Goal: Navigation & Orientation: Find specific page/section

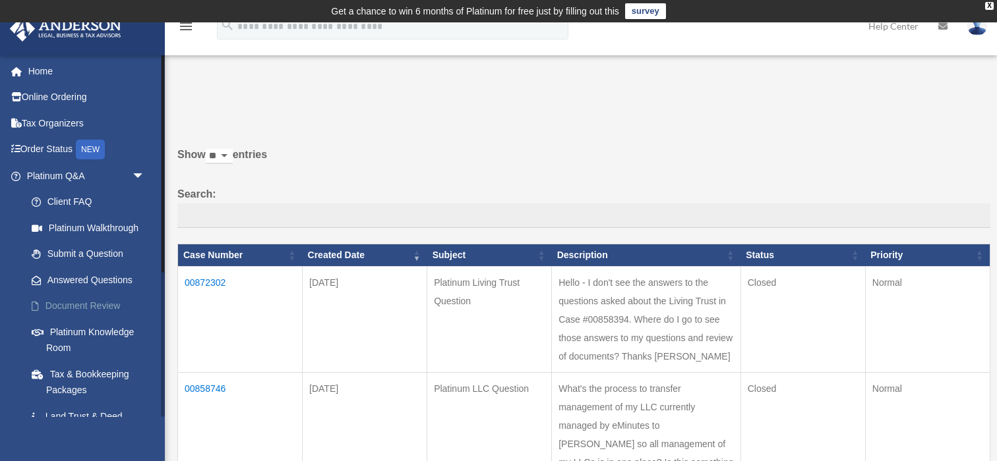
click at [78, 305] on link "Document Review" at bounding box center [91, 306] width 146 height 26
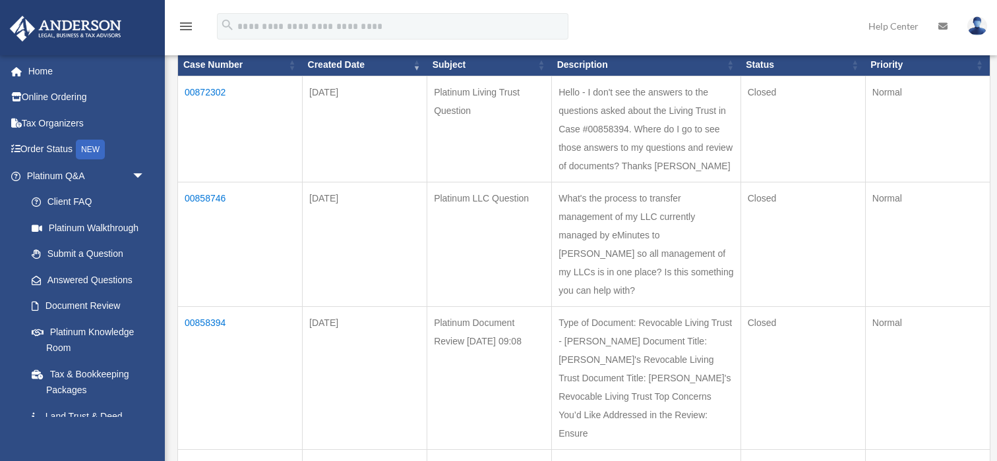
scroll to position [193, 0]
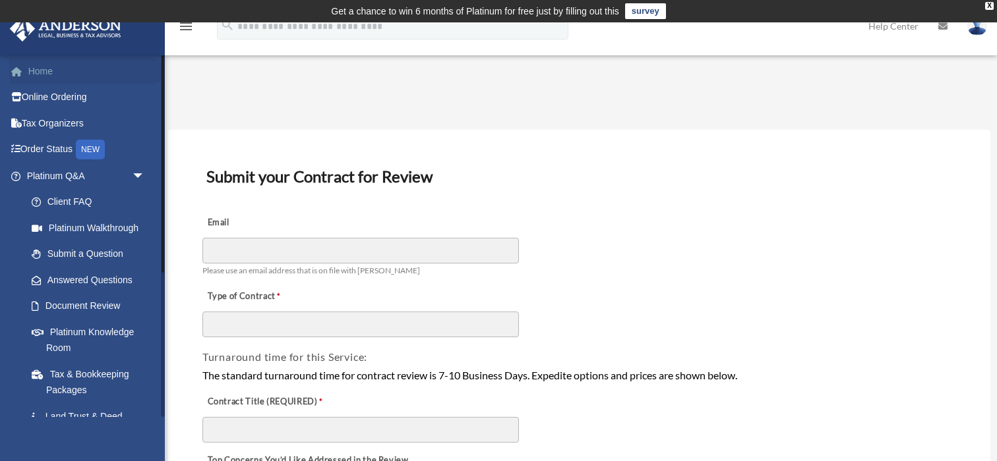
click at [61, 71] on link "Home" at bounding box center [87, 71] width 156 height 26
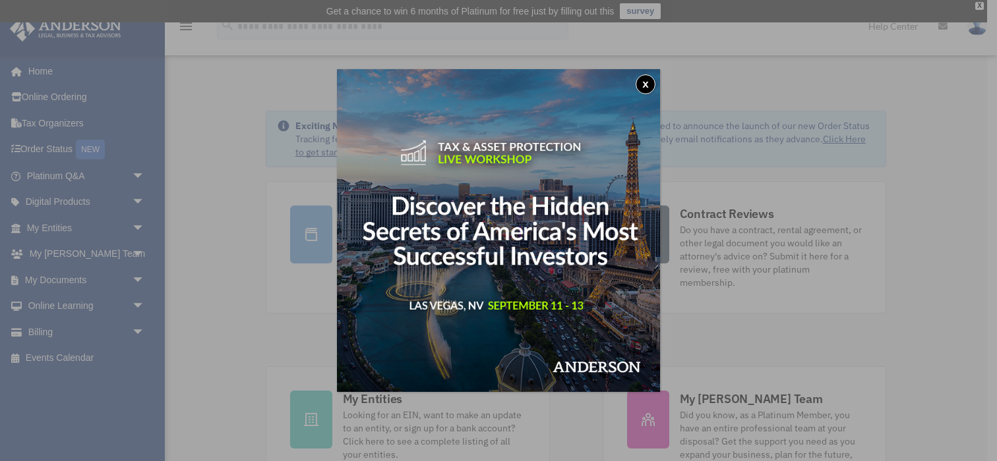
click at [645, 80] on button "x" at bounding box center [646, 84] width 20 height 20
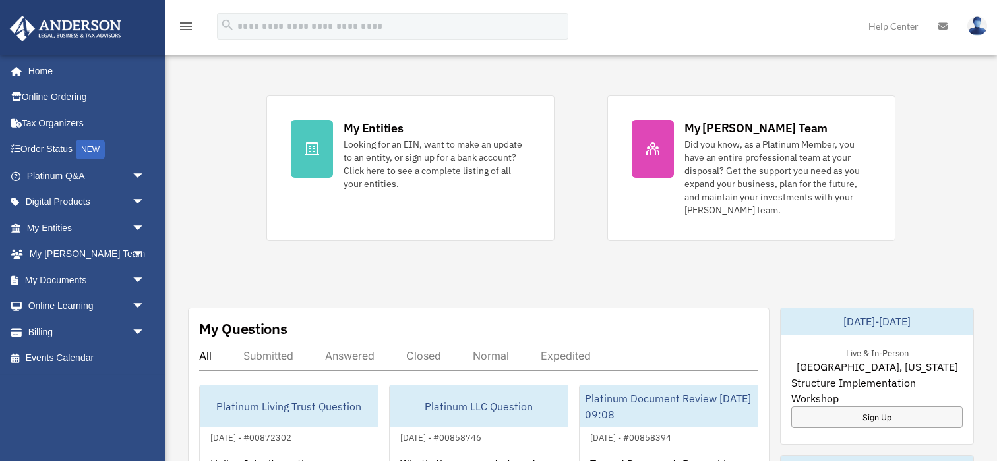
scroll to position [280, 0]
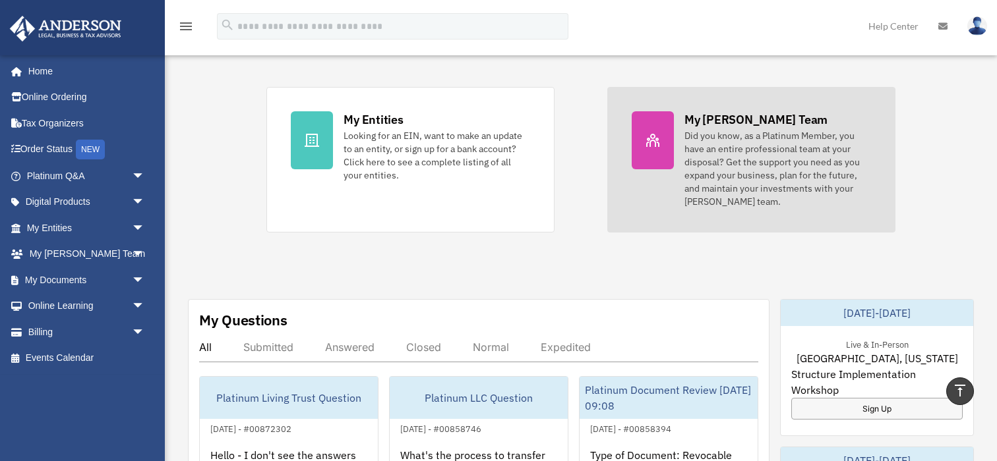
click at [773, 152] on div "Did you know, as a Platinum Member, you have an entire professional team at you…" at bounding box center [777, 168] width 187 height 79
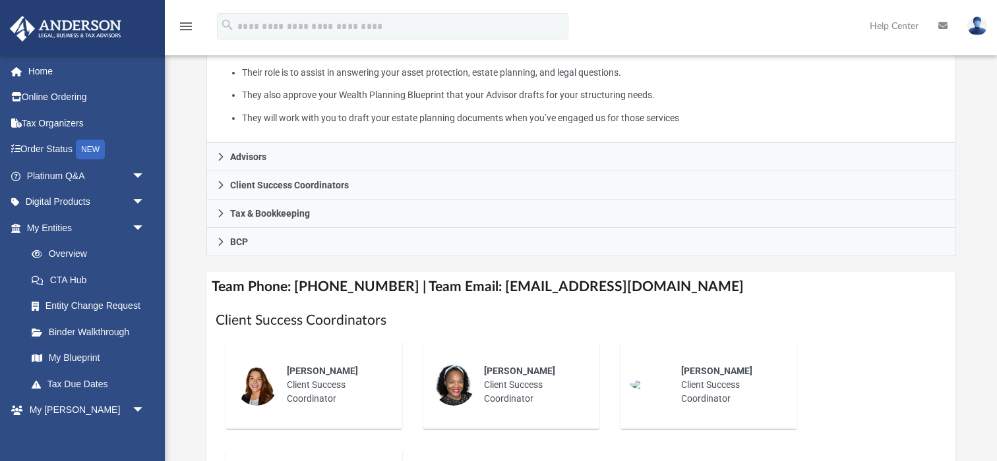
scroll to position [324, 0]
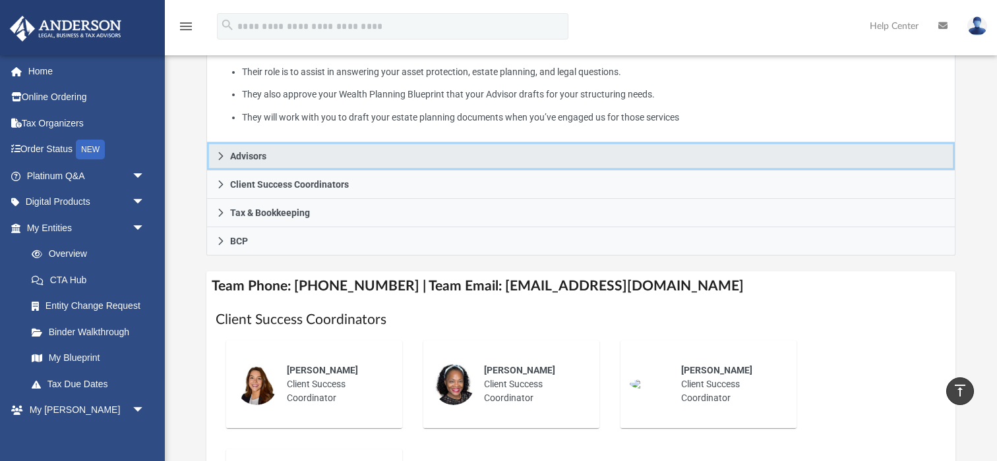
click at [220, 155] on icon at bounding box center [220, 156] width 9 height 9
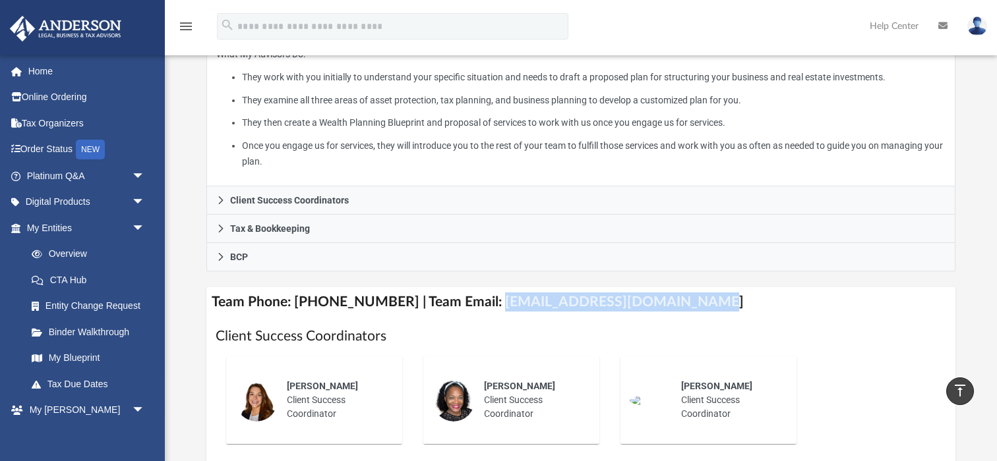
drag, startPoint x: 676, startPoint y: 302, endPoint x: 482, endPoint y: 295, distance: 194.6
click at [482, 295] on h4 "Team Phone: [PHONE_NUMBER] | Team Email: [EMAIL_ADDRESS][DOMAIN_NAME]" at bounding box center [580, 302] width 749 height 30
copy h4 "[EMAIL_ADDRESS][DOMAIN_NAME]"
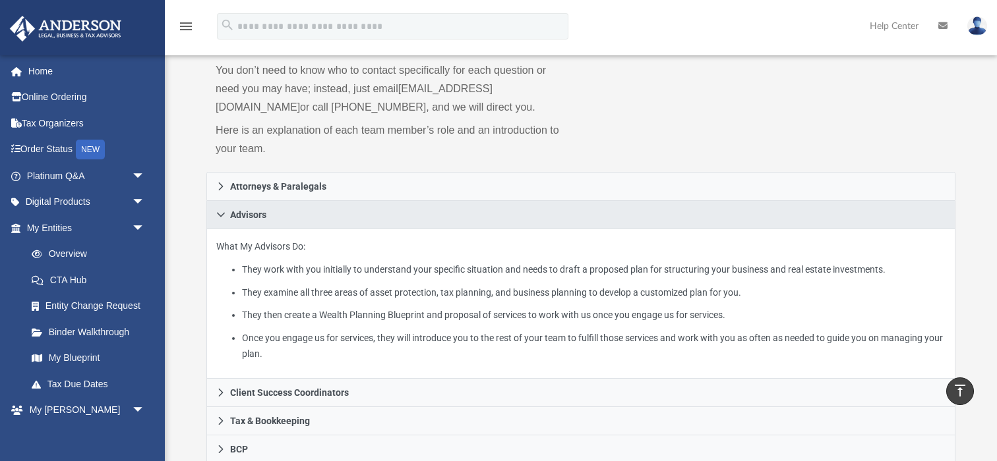
scroll to position [0, 0]
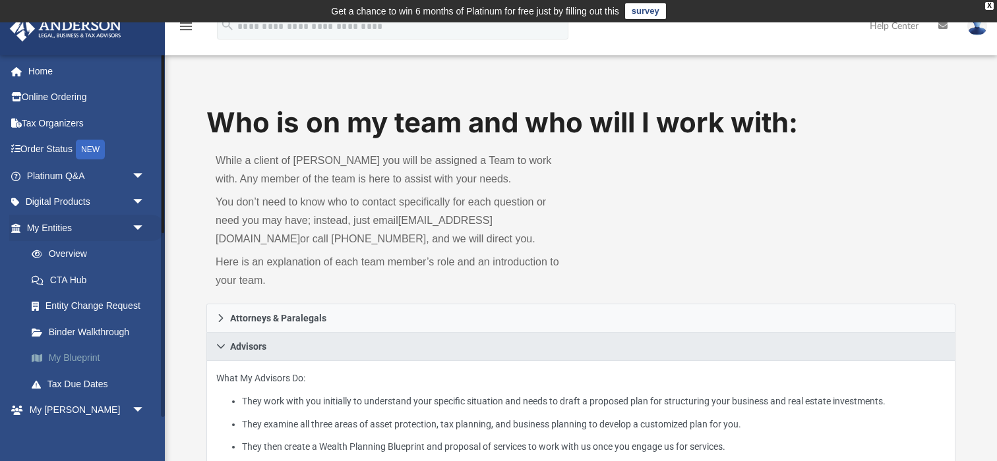
click at [86, 353] on link "My Blueprint" at bounding box center [91, 358] width 146 height 26
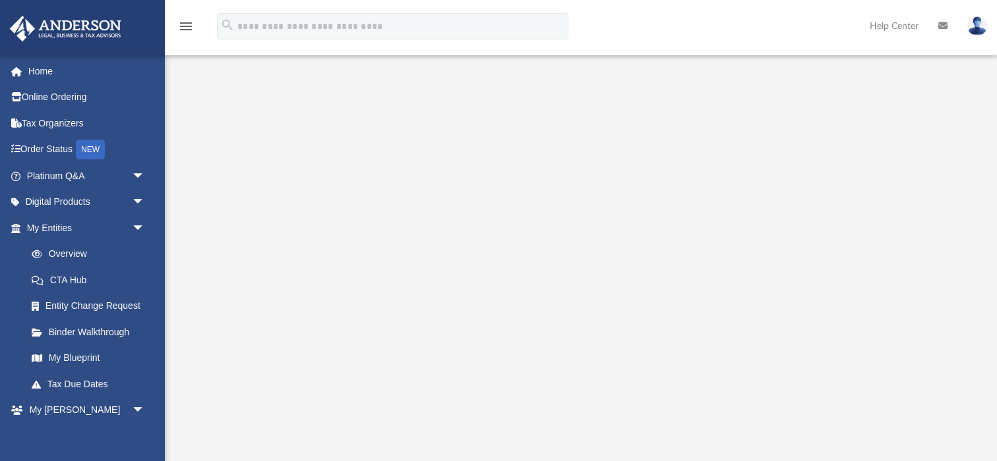
scroll to position [46, 0]
click at [92, 332] on link "Binder Walkthrough" at bounding box center [91, 332] width 146 height 26
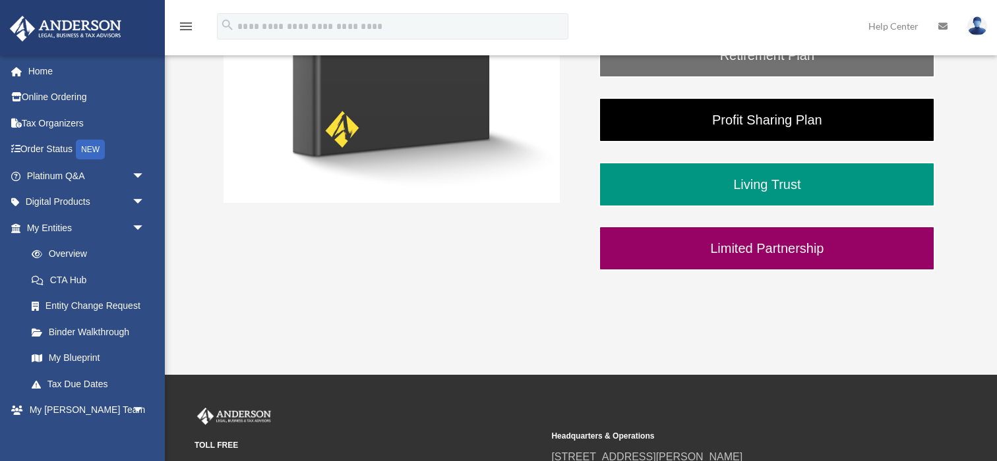
scroll to position [422, 0]
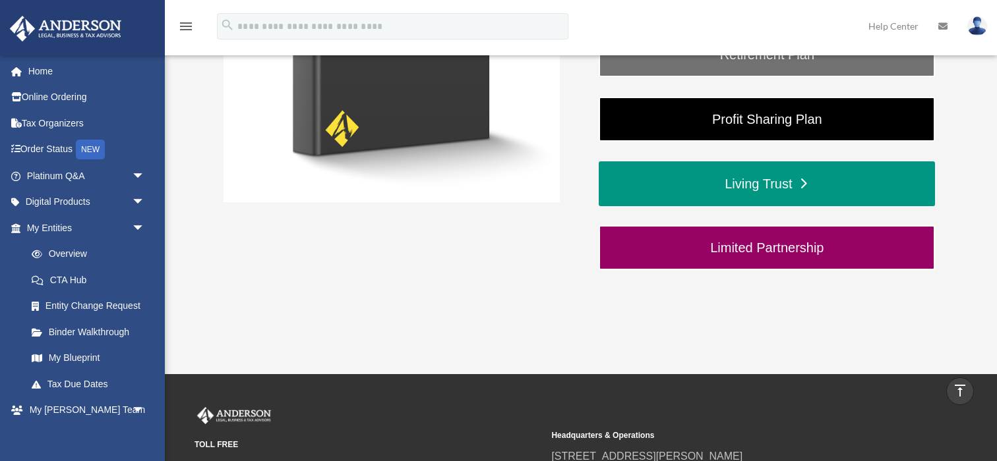
click at [784, 182] on link "Living Trust" at bounding box center [767, 184] width 336 height 45
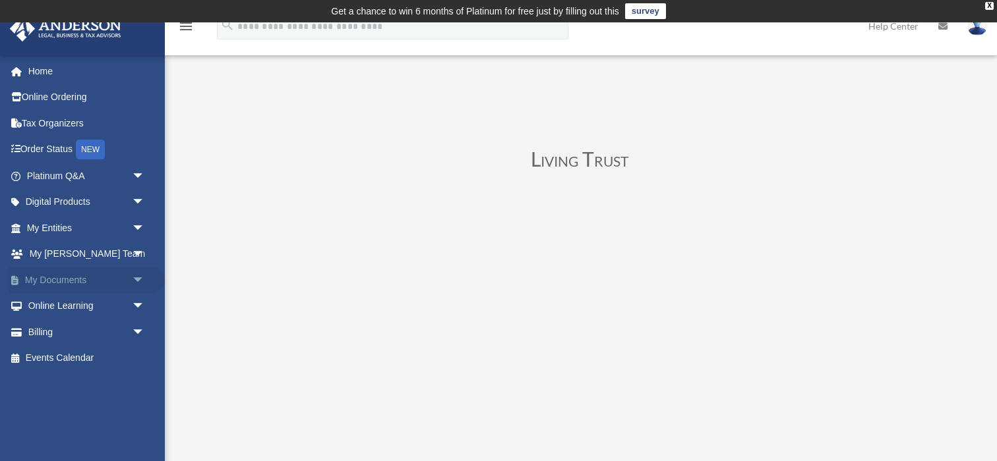
click at [136, 278] on span "arrow_drop_down" at bounding box center [145, 280] width 26 height 27
click at [136, 278] on span "arrow_drop_up" at bounding box center [145, 280] width 26 height 27
click at [136, 251] on span "arrow_drop_down" at bounding box center [145, 254] width 26 height 27
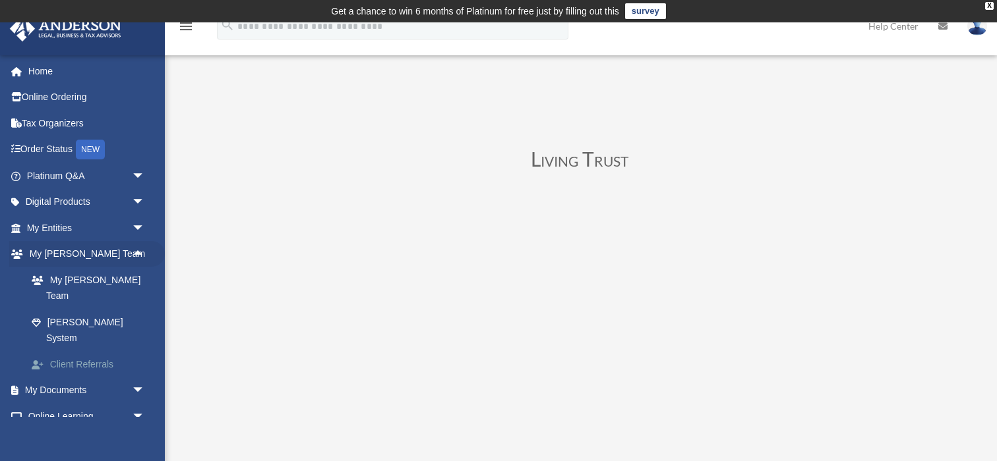
click at [98, 351] on link "Client Referrals" at bounding box center [91, 364] width 146 height 26
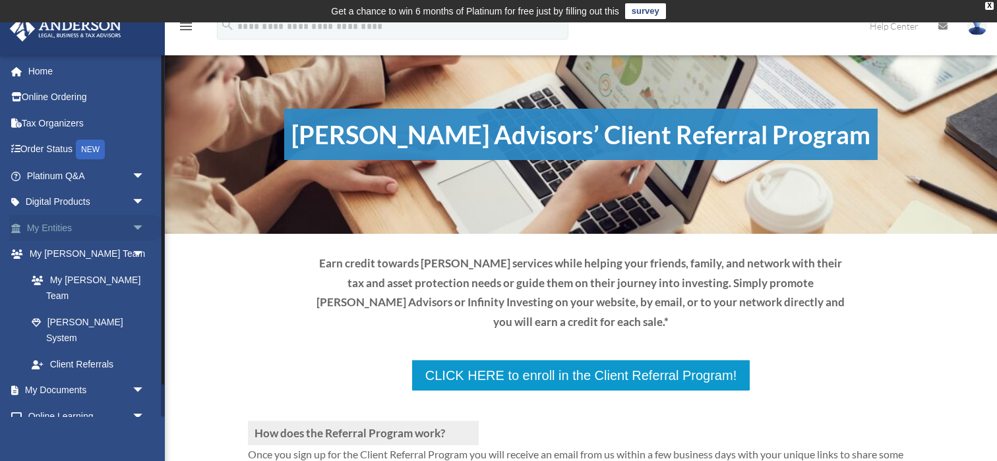
click at [136, 227] on span "arrow_drop_down" at bounding box center [145, 228] width 26 height 27
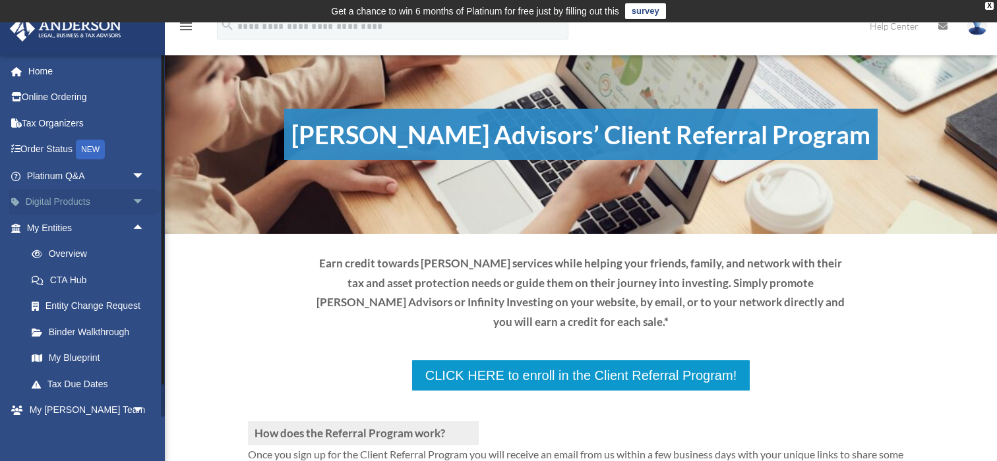
click at [141, 196] on span "arrow_drop_down" at bounding box center [145, 202] width 26 height 27
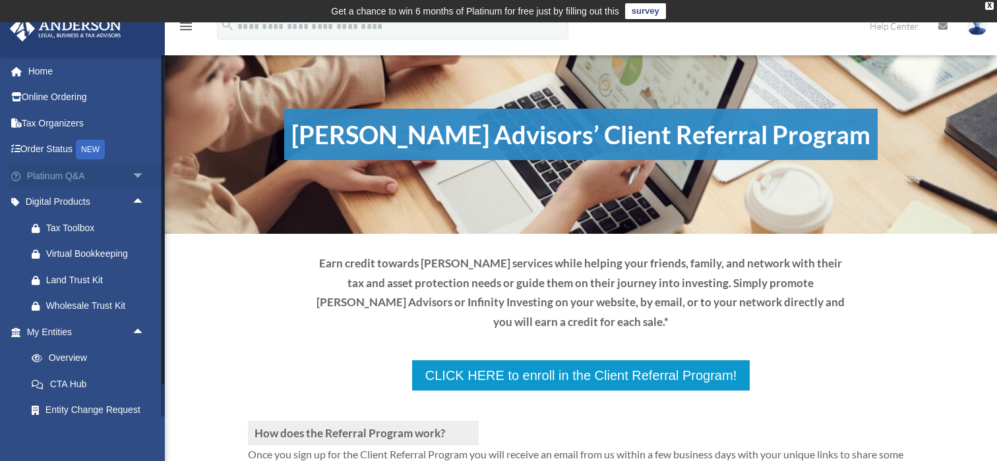
click at [142, 171] on span "arrow_drop_down" at bounding box center [145, 176] width 26 height 27
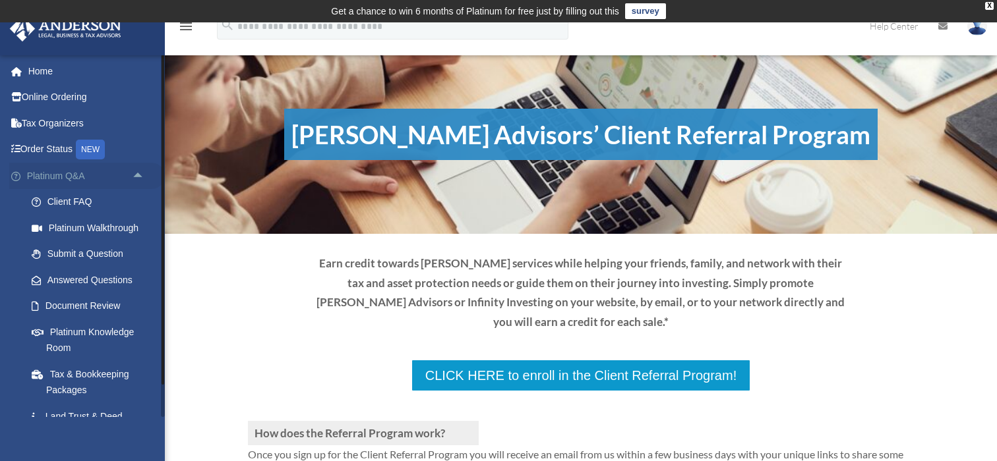
click at [138, 174] on span "arrow_drop_up" at bounding box center [145, 176] width 26 height 27
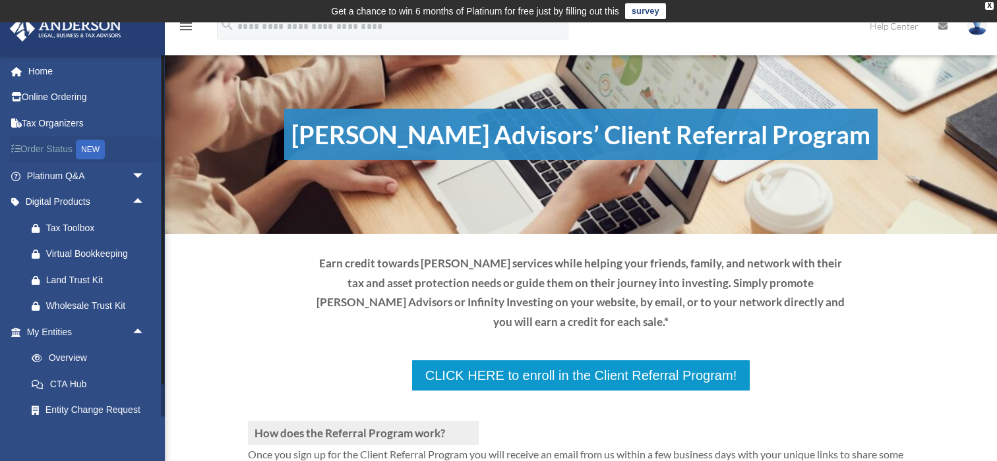
click at [59, 148] on link "Order Status NEW" at bounding box center [87, 149] width 156 height 27
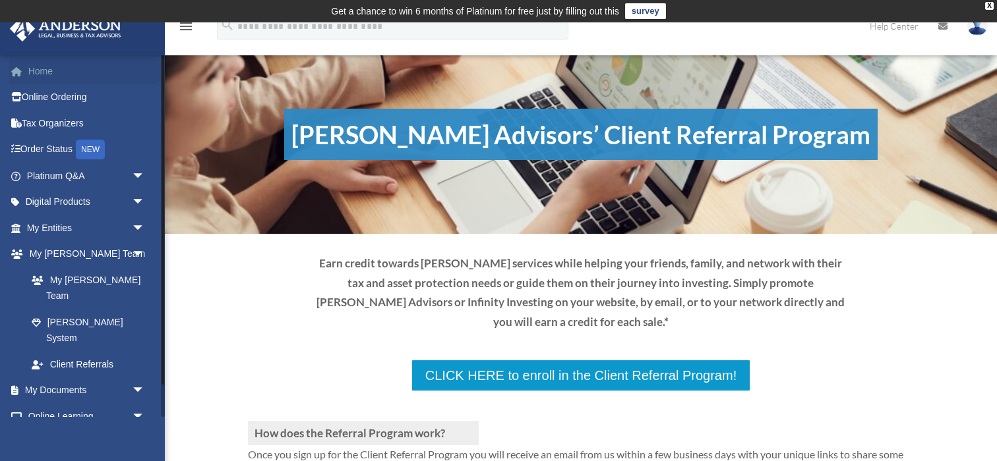
click at [50, 70] on link "Home" at bounding box center [87, 71] width 156 height 26
